Goal: Navigation & Orientation: Find specific page/section

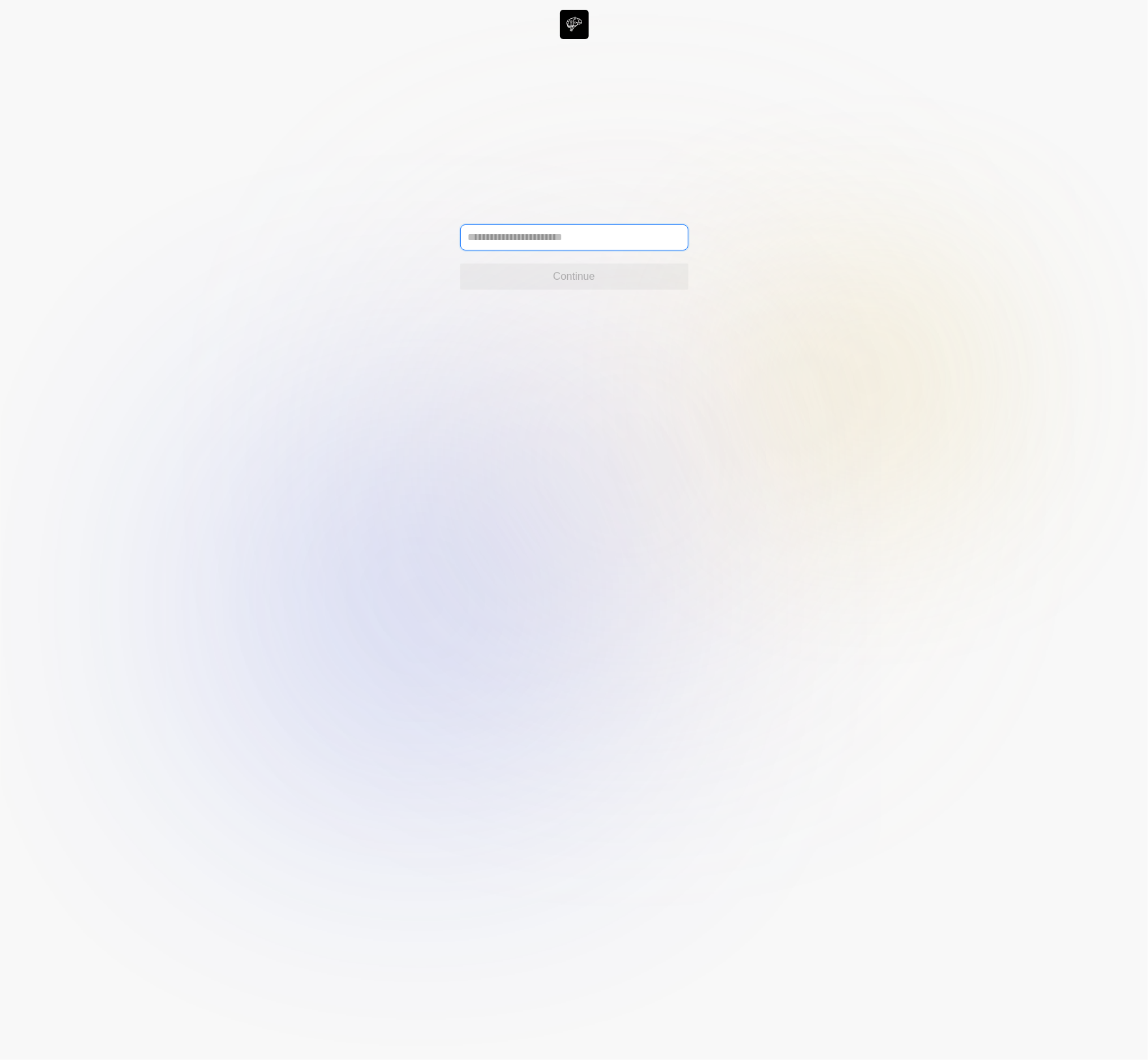
click at [487, 230] on input "text" at bounding box center [574, 238] width 228 height 26
type input "**********"
click at [567, 276] on span "Continue" at bounding box center [574, 276] width 42 height 15
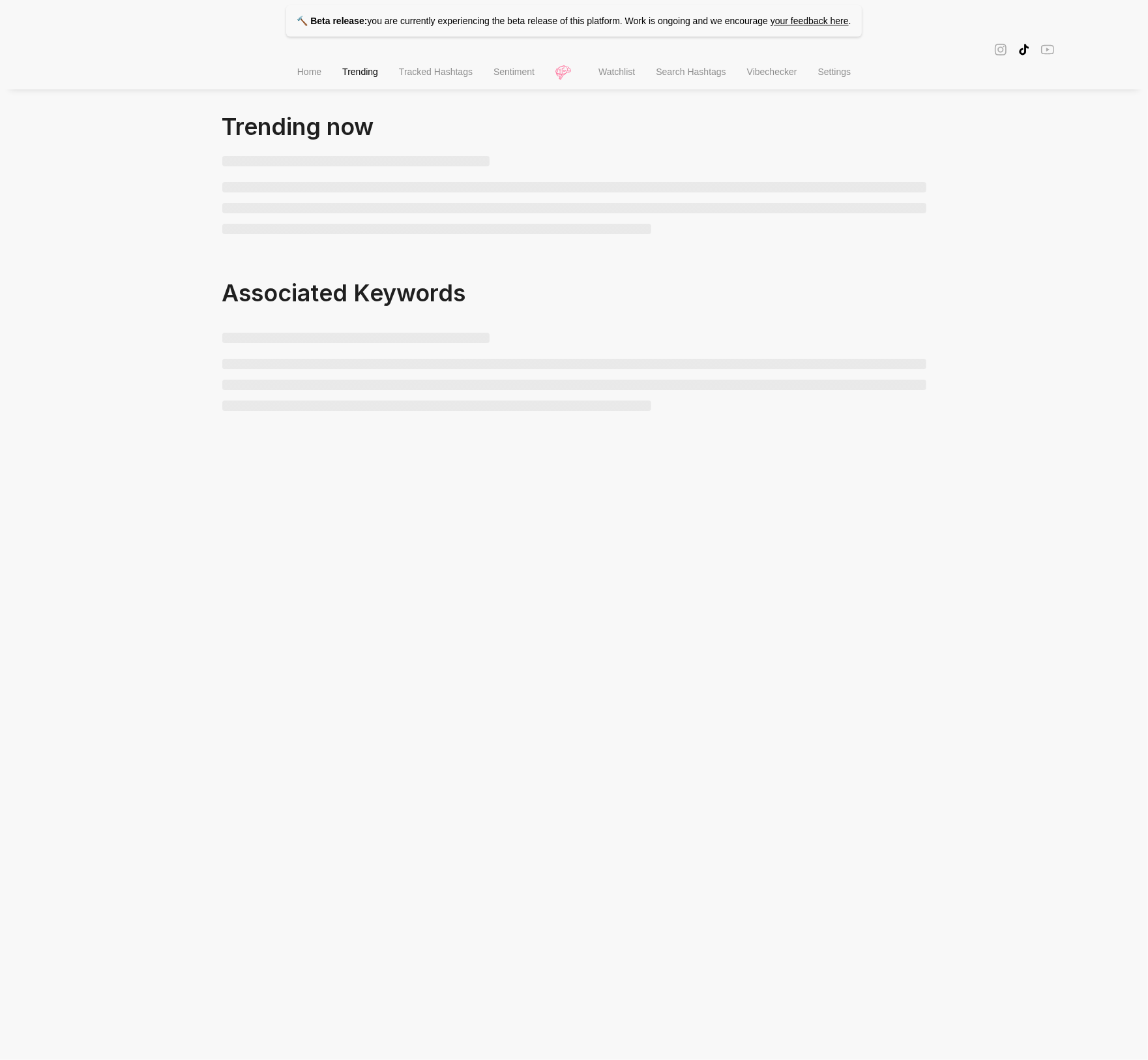
click at [305, 76] on span "Home" at bounding box center [309, 71] width 24 height 11
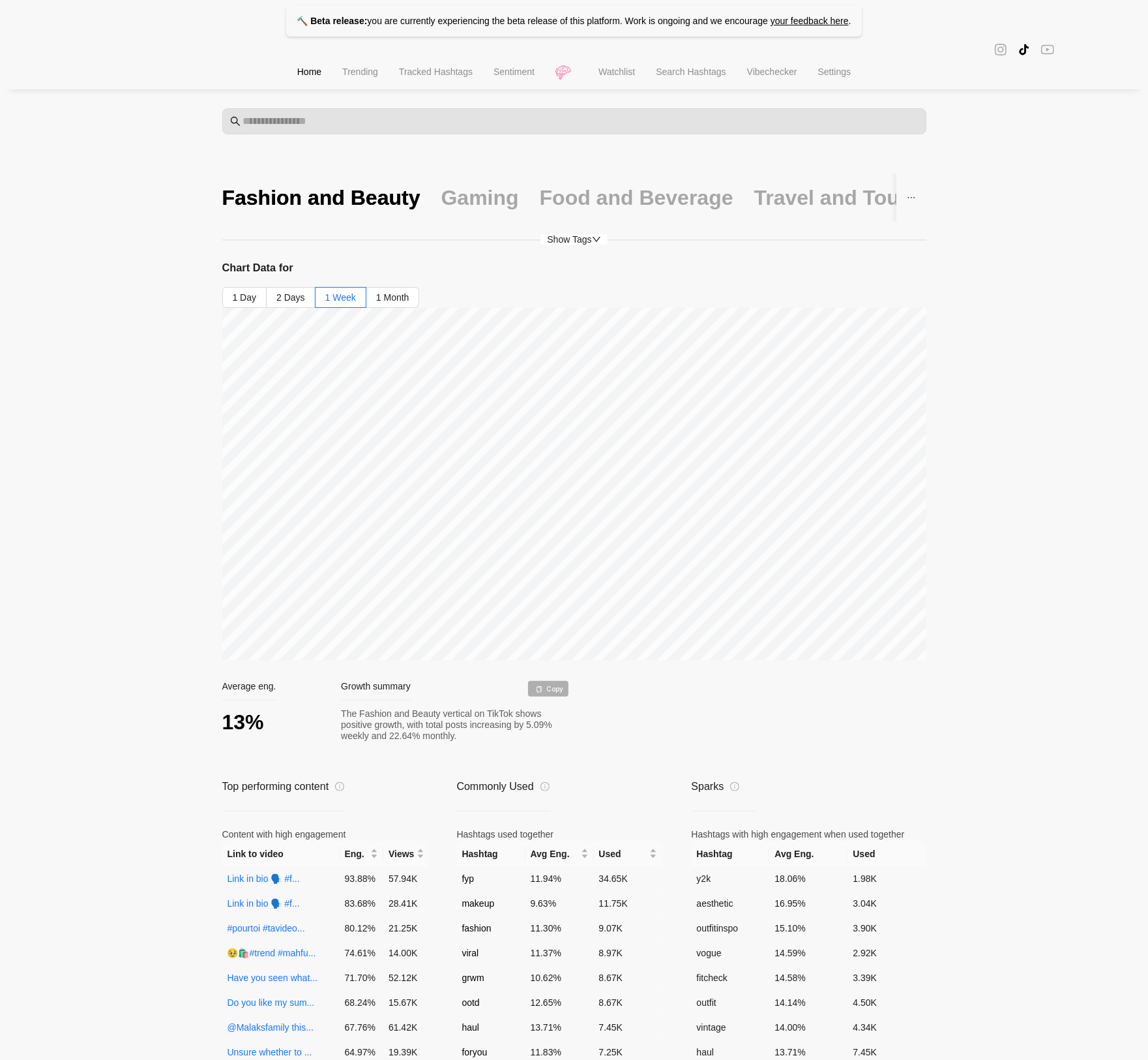
click at [448, 80] on li "Tracked Hashtags" at bounding box center [435, 73] width 95 height 33
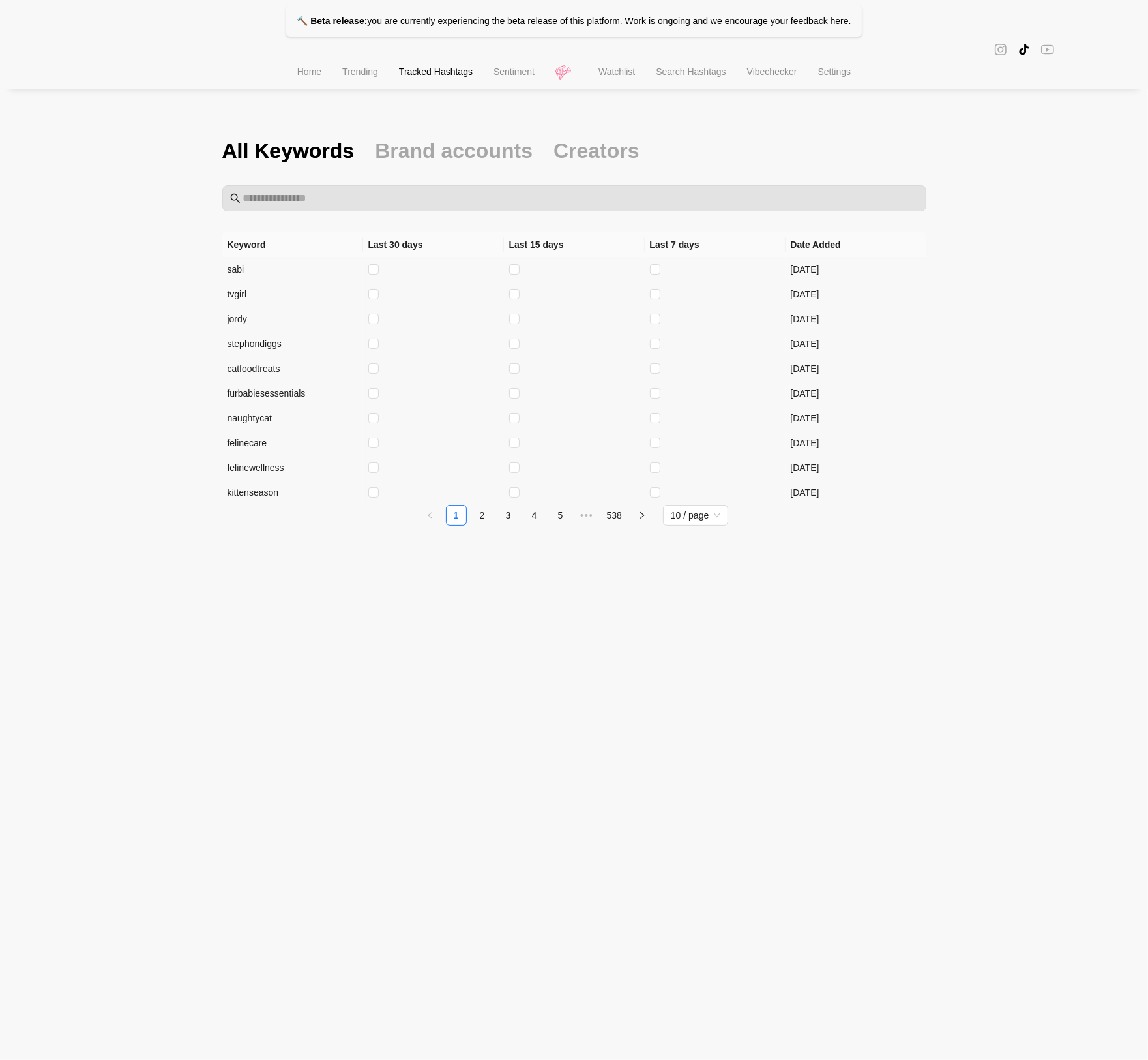
click at [513, 66] on li "Sentiment" at bounding box center [514, 73] width 62 height 33
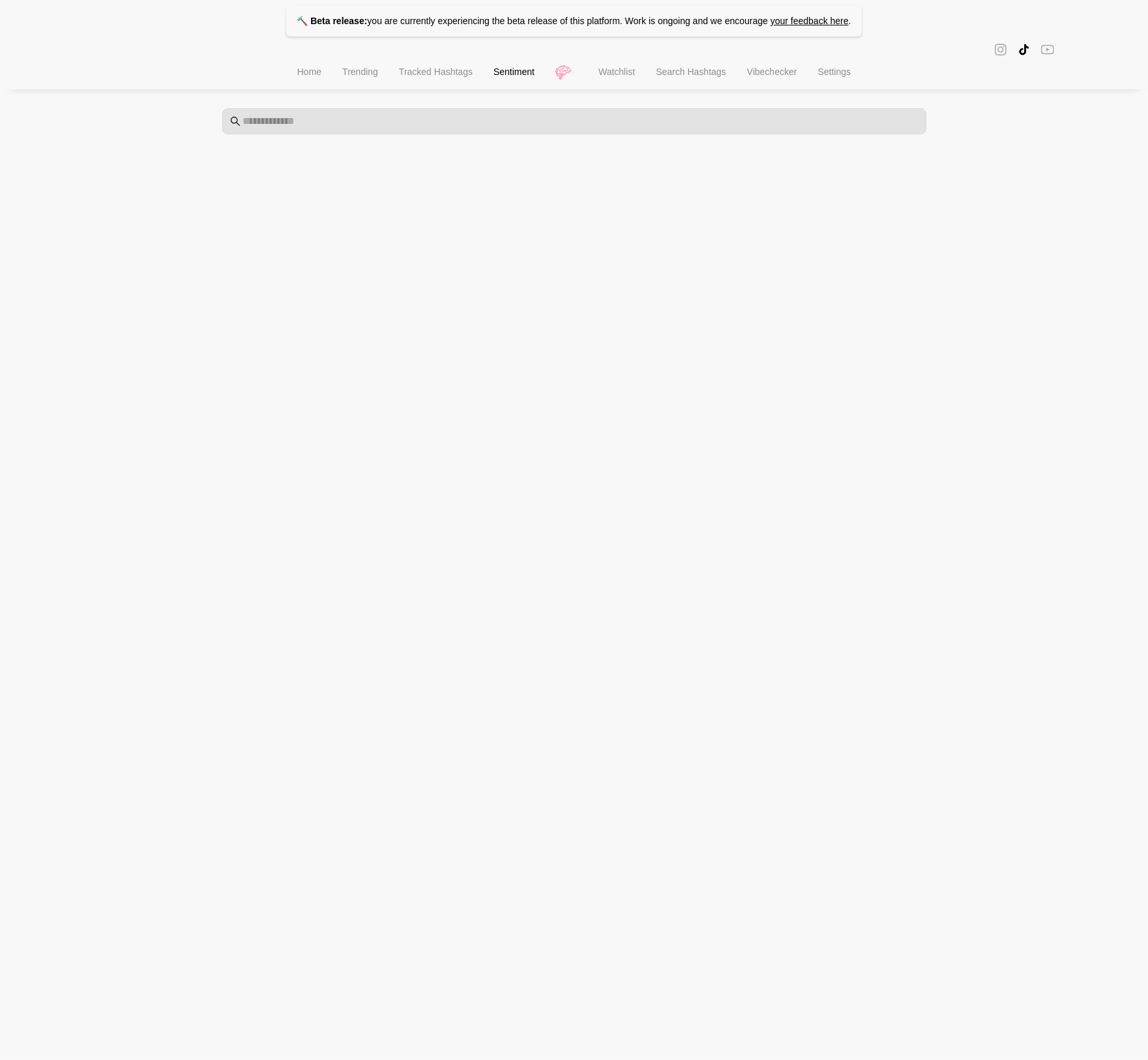
click at [624, 74] on span "Watchlist" at bounding box center [616, 71] width 36 height 11
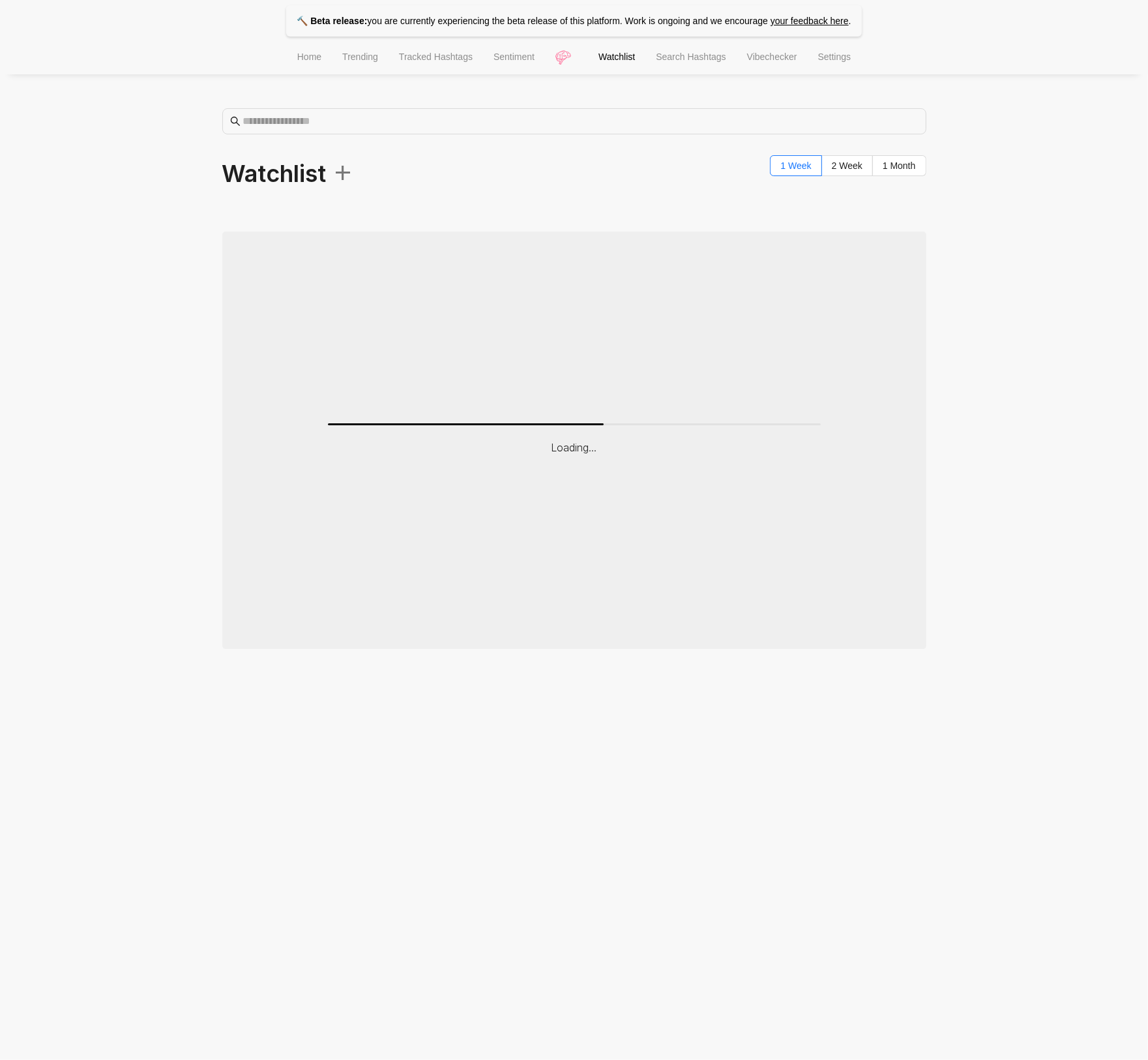
click at [641, 65] on li "Watchlist" at bounding box center [616, 58] width 57 height 33
click at [675, 61] on span "Search Hashtags" at bounding box center [691, 57] width 69 height 11
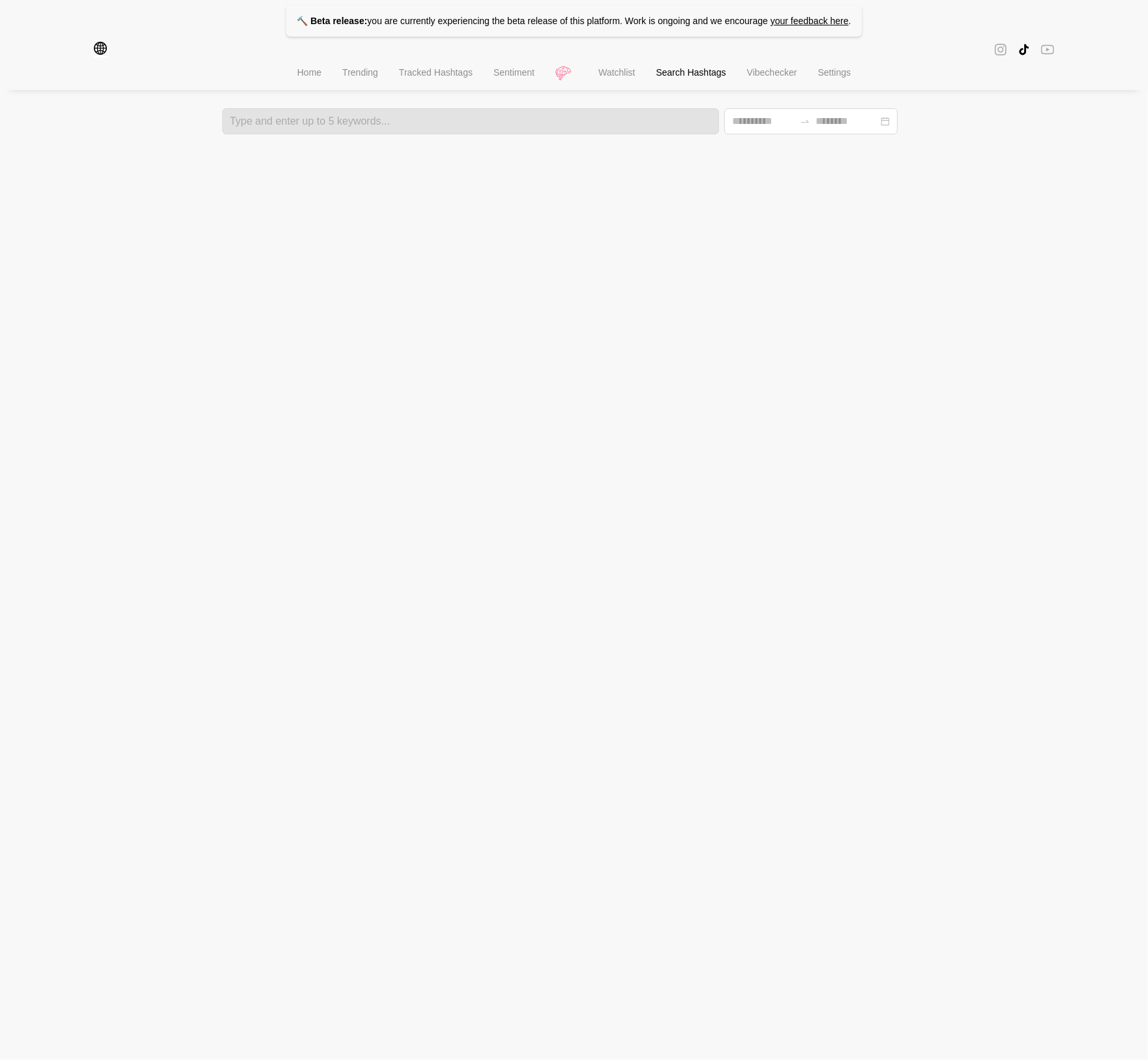
click at [1053, 54] on icon "youtube" at bounding box center [1048, 49] width 13 height 10
click at [763, 77] on span "Vibechecker" at bounding box center [772, 71] width 50 height 11
click at [695, 76] on span "Search Hashtags" at bounding box center [691, 71] width 69 height 11
click at [635, 115] on div "Type and enter up to 5 keywords..." at bounding box center [471, 121] width 498 height 26
type input "*"
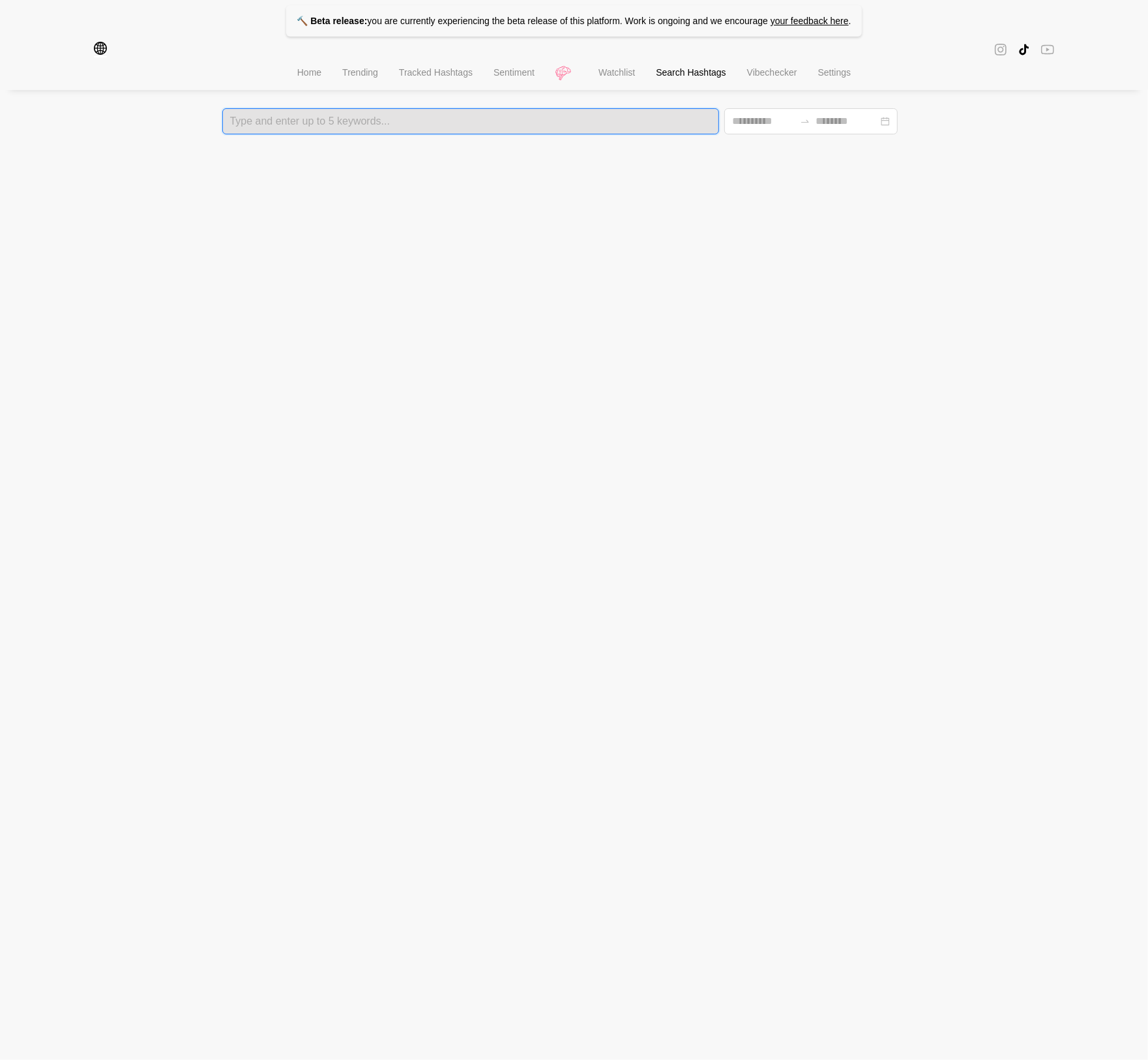
click at [774, 74] on span "Vibechecker" at bounding box center [772, 72] width 50 height 11
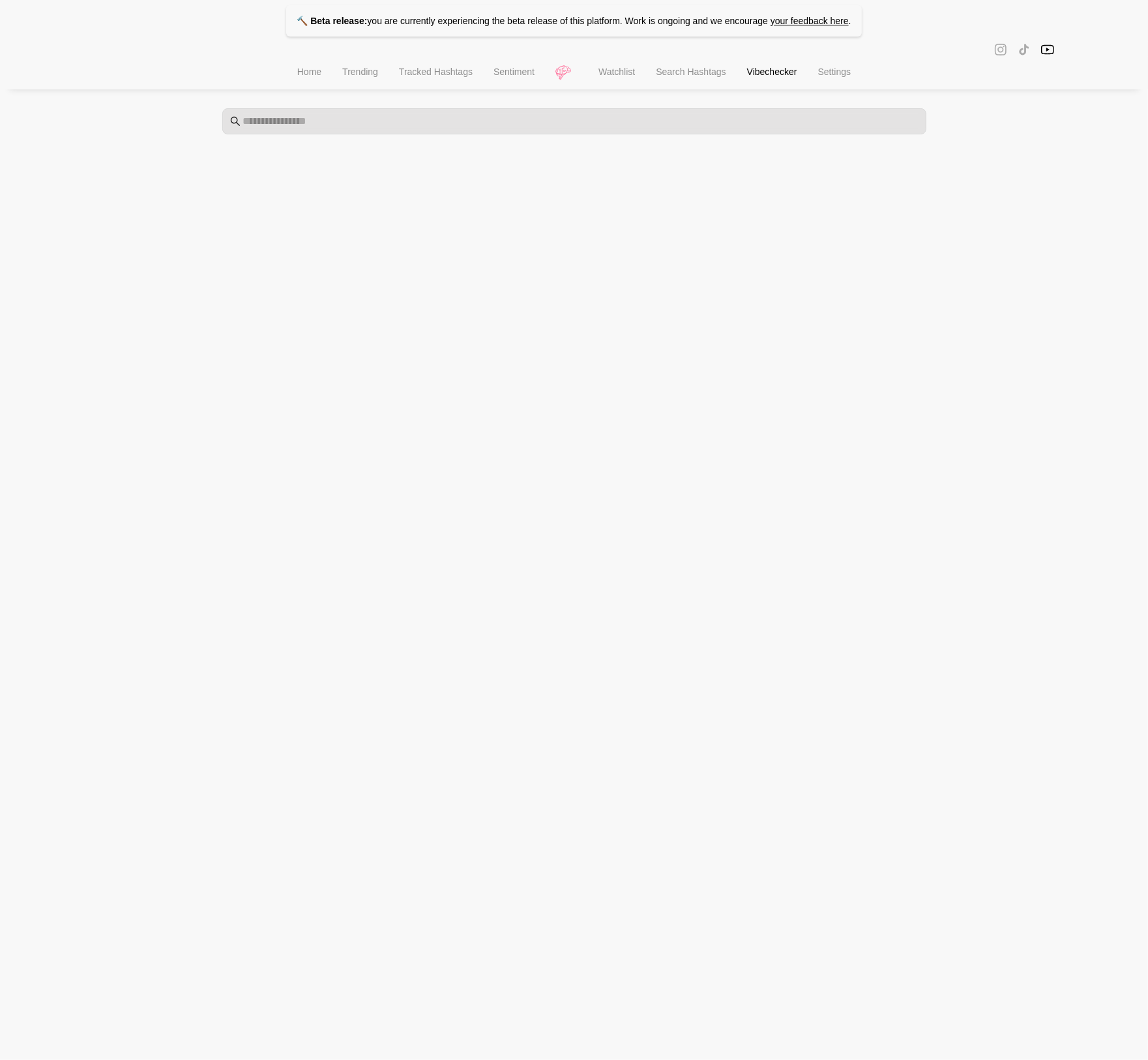
click at [852, 71] on span "Settings" at bounding box center [835, 71] width 33 height 11
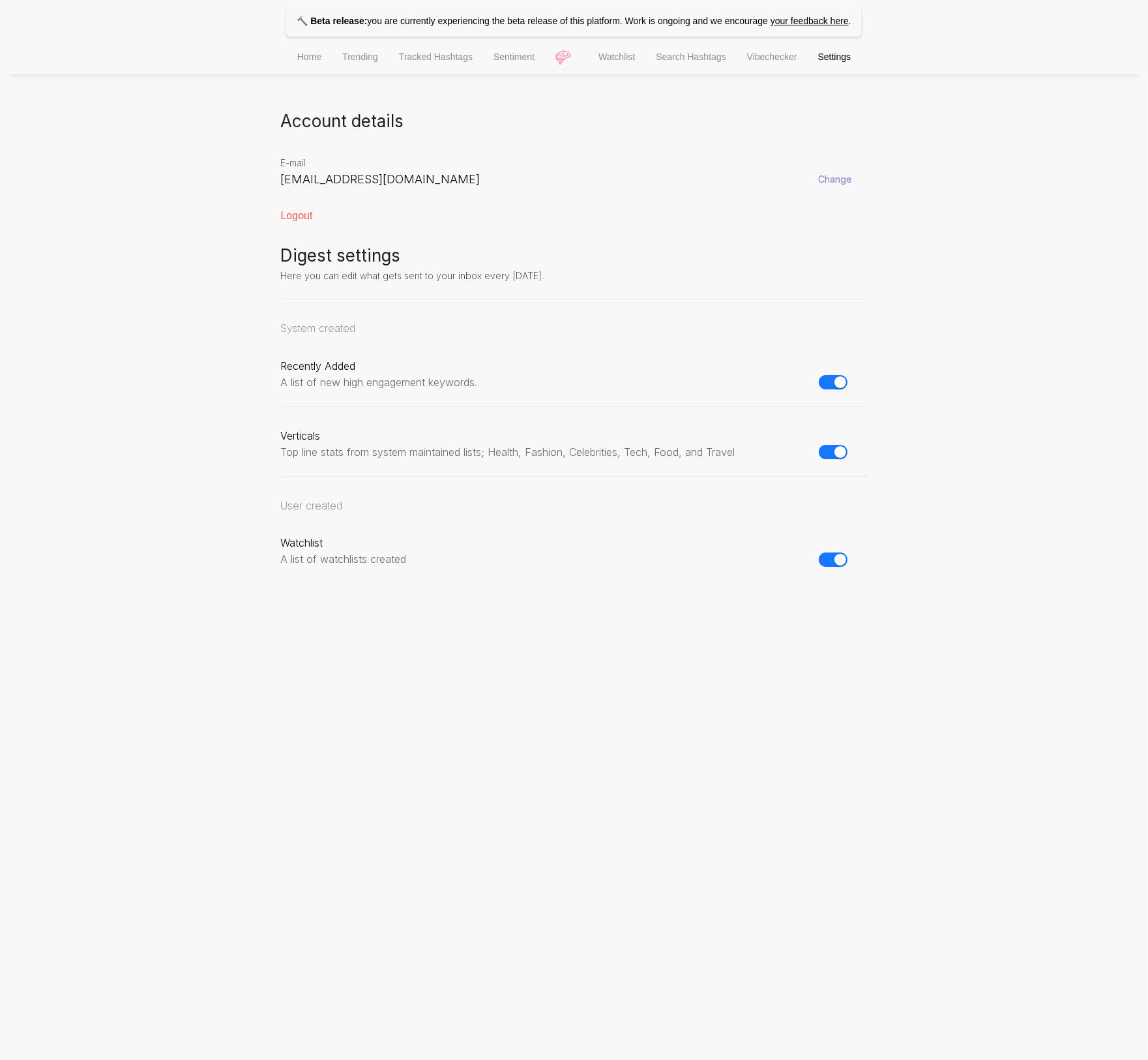
click at [418, 69] on li "Tracked Hashtags" at bounding box center [435, 58] width 95 height 33
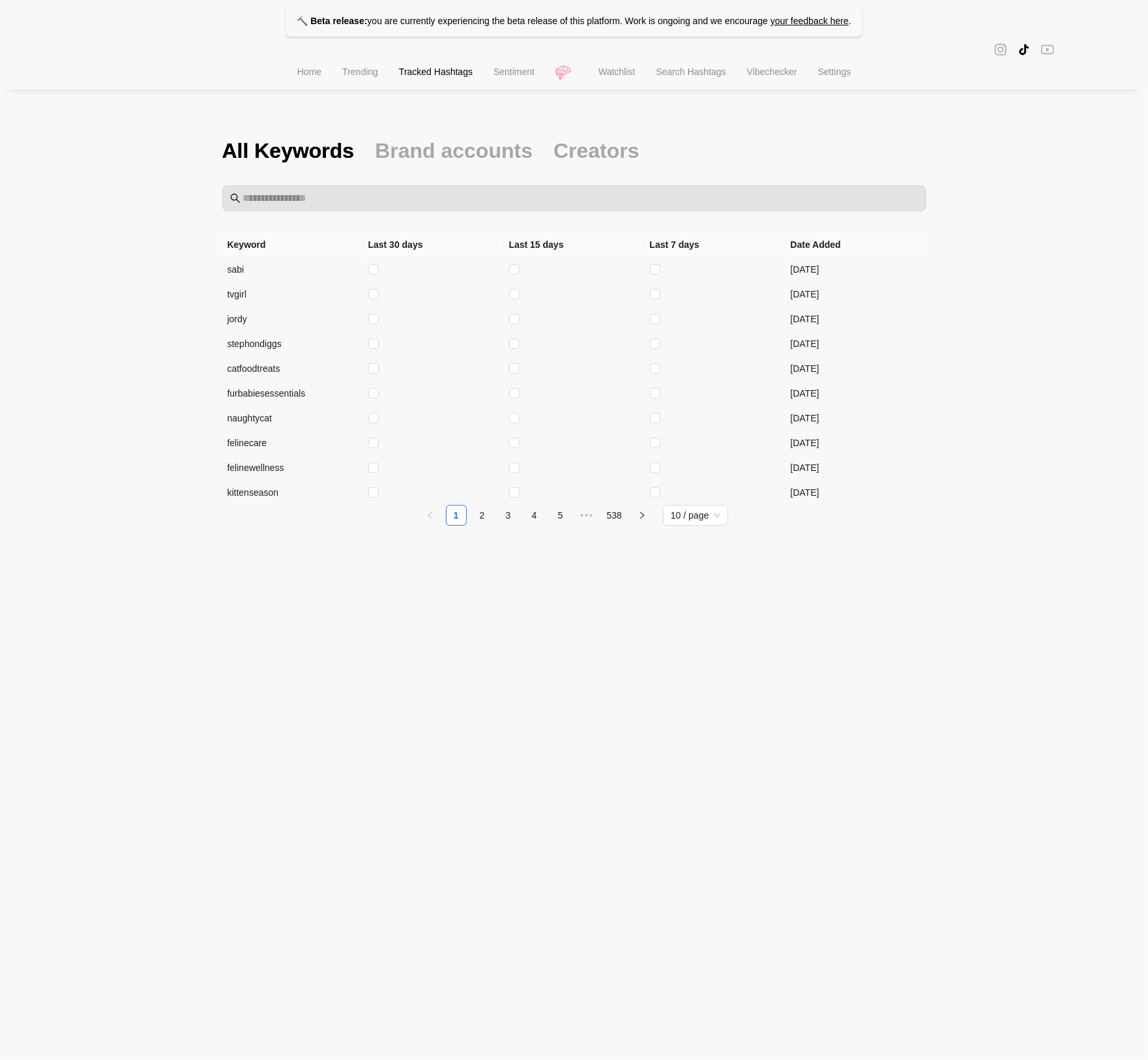
click at [540, 83] on li "Sentiment" at bounding box center [514, 73] width 62 height 33
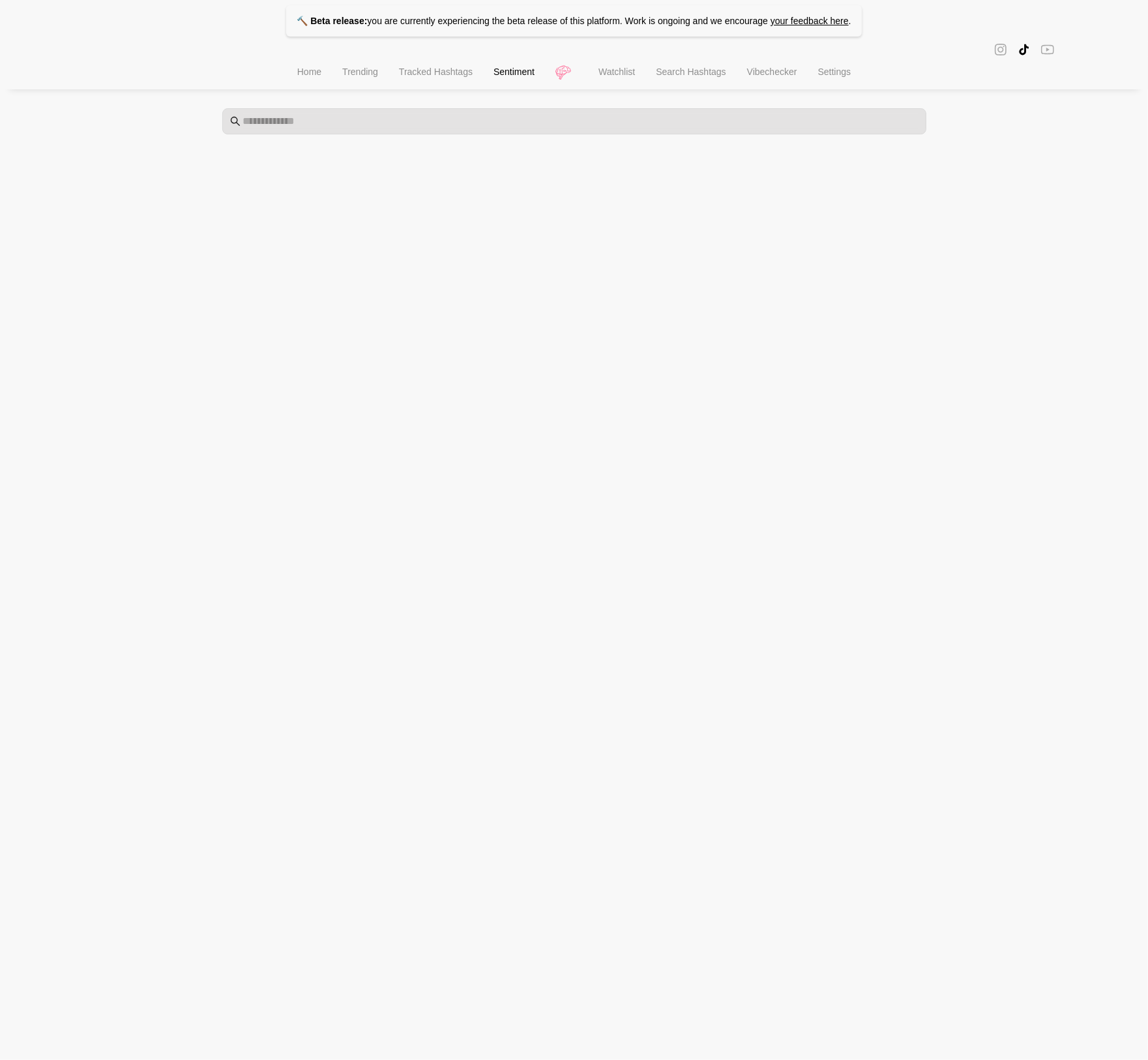
click at [366, 72] on span "Trending" at bounding box center [360, 71] width 36 height 11
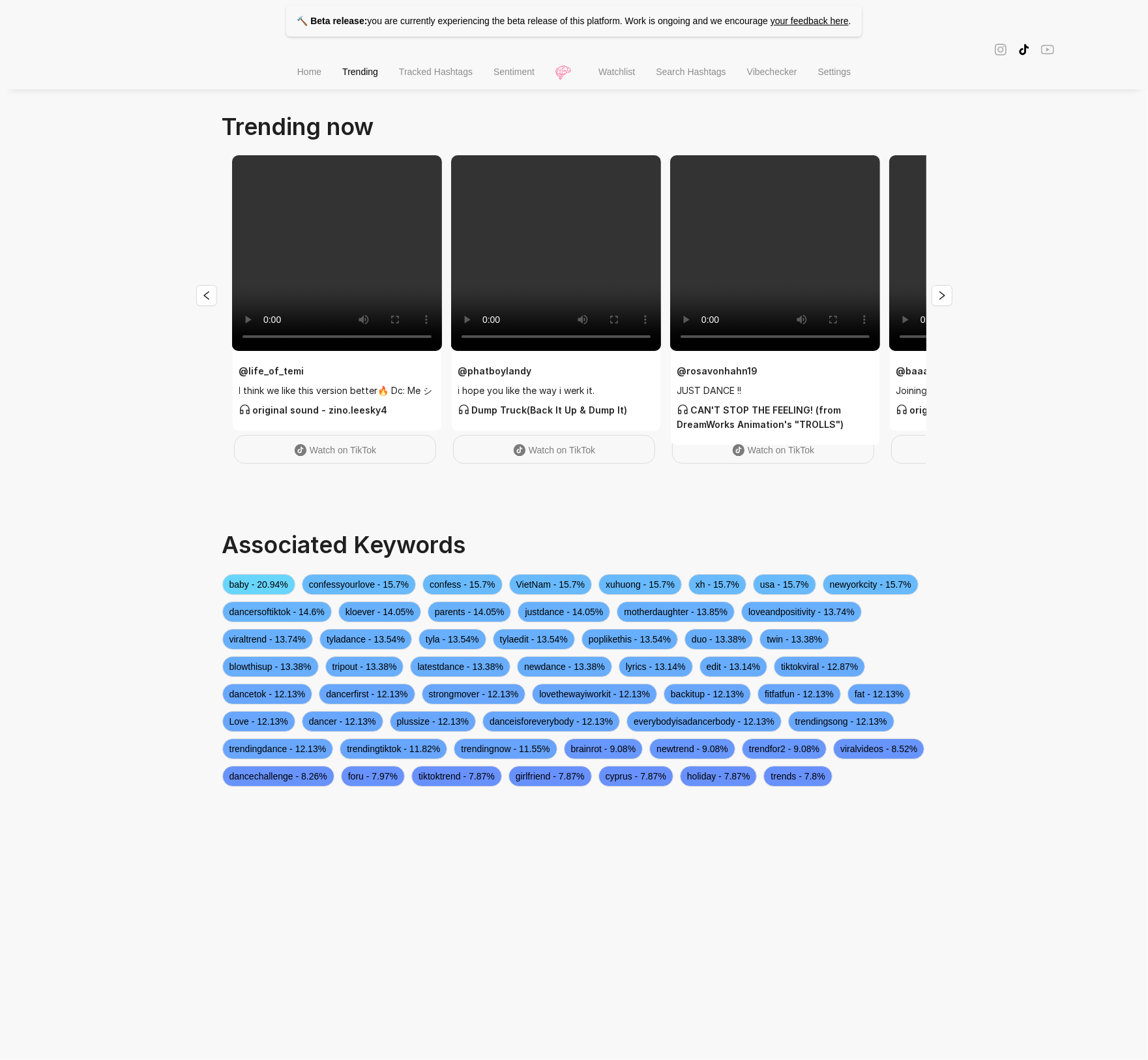
click at [414, 73] on span "Tracked Hashtags" at bounding box center [435, 71] width 74 height 11
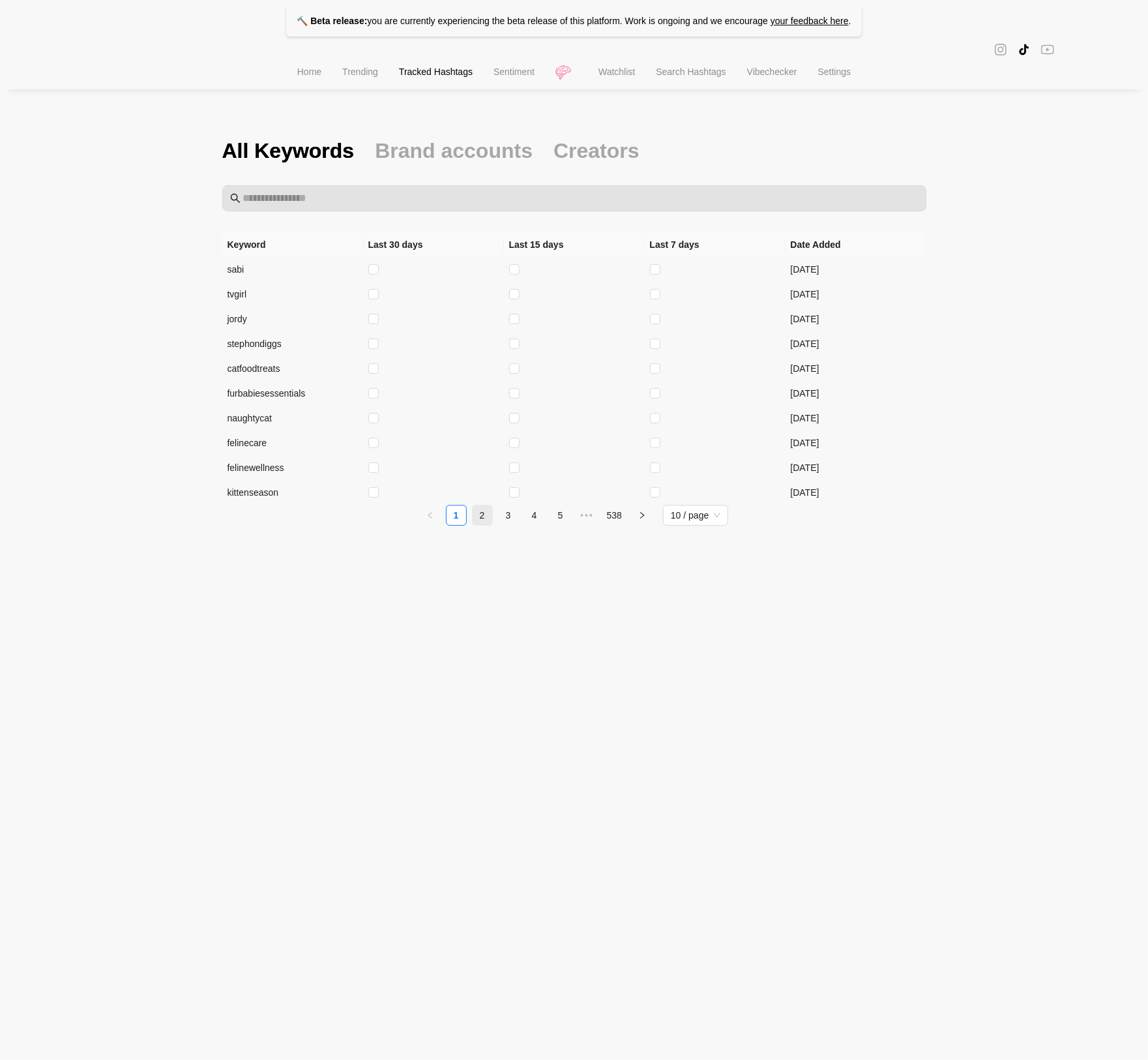
click at [483, 519] on link "2" at bounding box center [482, 515] width 19 height 19
click at [505, 521] on link "3" at bounding box center [508, 515] width 19 height 19
click at [532, 512] on link "4" at bounding box center [535, 515] width 19 height 19
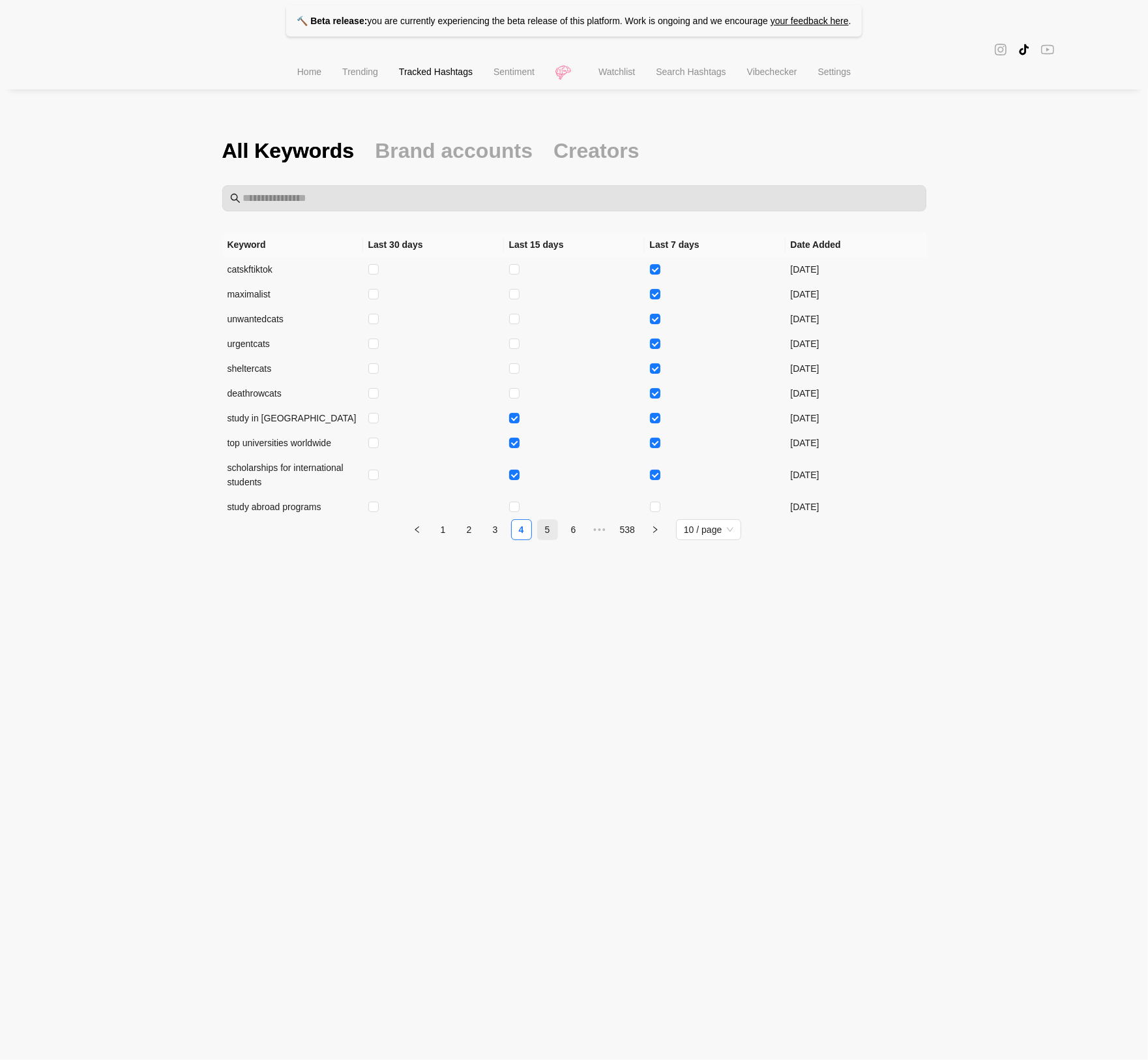
click at [552, 539] on link "5" at bounding box center [548, 529] width 19 height 19
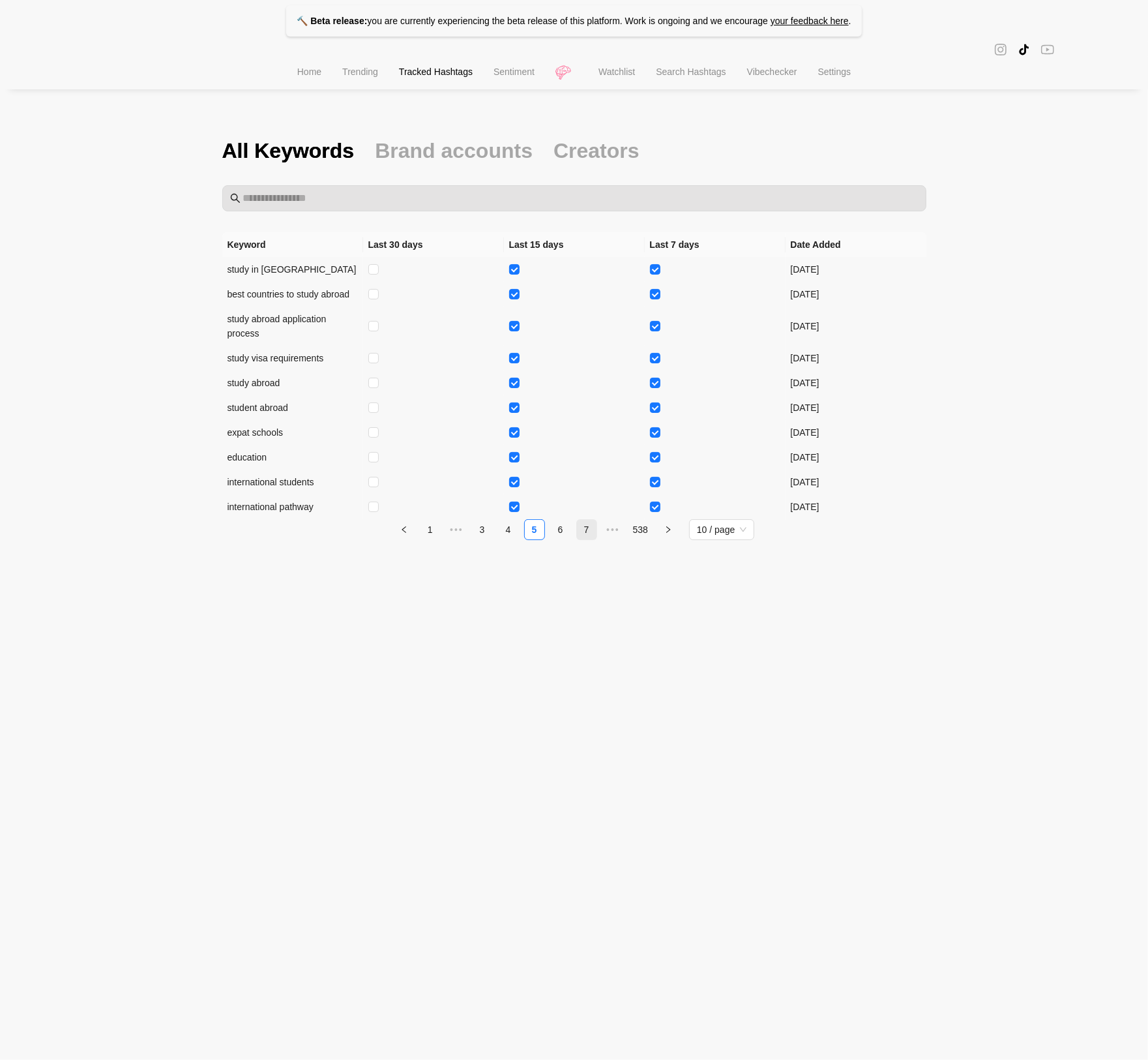
click at [582, 530] on link "7" at bounding box center [587, 529] width 19 height 19
